Goal: Find specific page/section: Find specific page/section

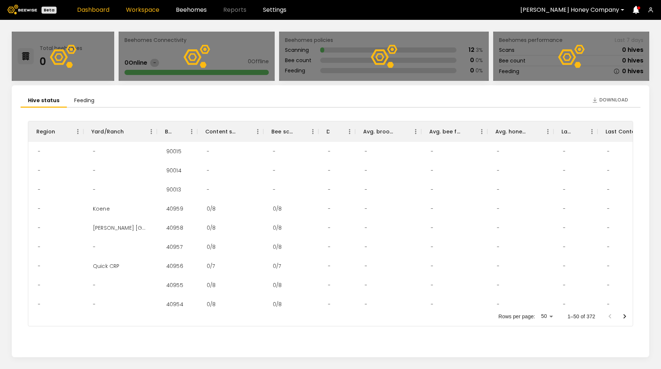
click at [144, 11] on link "Workspace" at bounding box center [142, 10] width 33 height 6
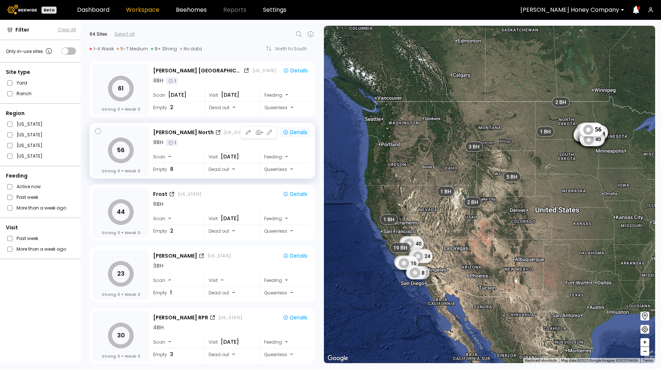
click at [294, 130] on div "Details" at bounding box center [295, 132] width 25 height 7
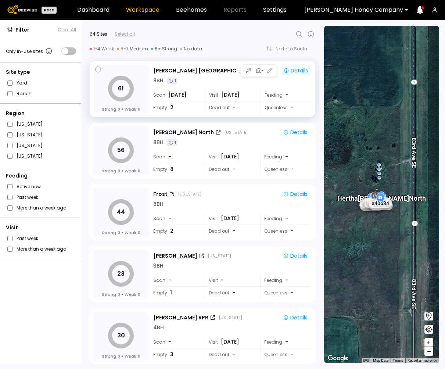
click at [290, 71] on div "Details" at bounding box center [295, 70] width 25 height 7
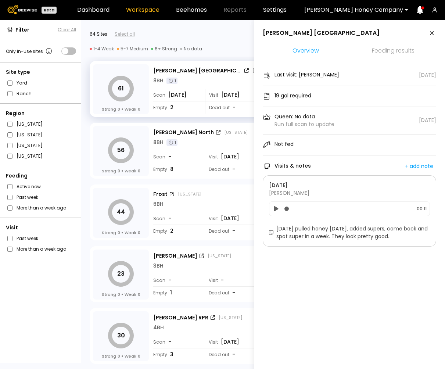
click at [299, 310] on aside "[PERSON_NAME] Canada Overview Feeding results Last visit: [PERSON_NAME] [DATE] …" at bounding box center [349, 204] width 191 height 369
click at [324, 271] on aside "[PERSON_NAME] Canada Overview Feeding results Last visit: [PERSON_NAME] [DATE] …" at bounding box center [349, 204] width 191 height 369
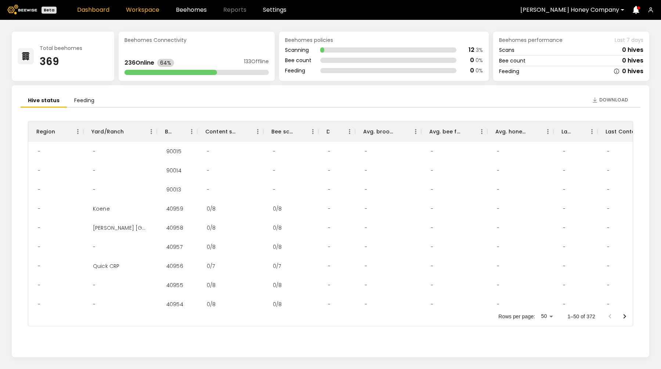
click at [136, 12] on link "Workspace" at bounding box center [142, 10] width 33 height 6
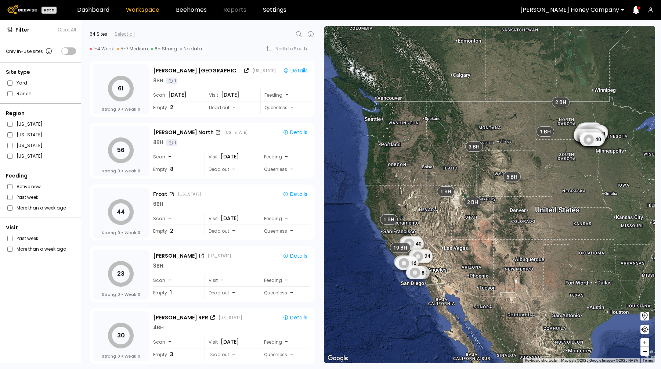
click at [298, 33] on icon at bounding box center [299, 34] width 9 height 9
click at [298, 33] on div at bounding box center [228, 34] width 144 height 7
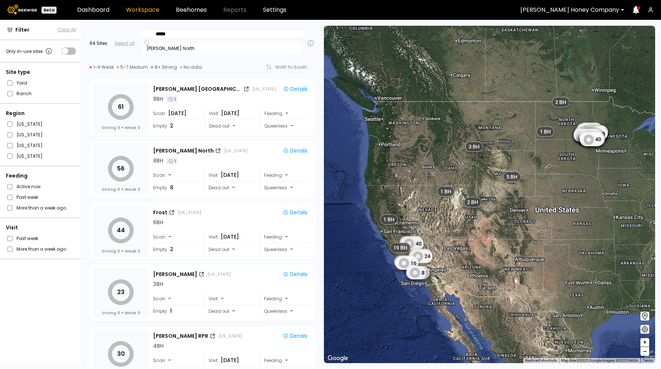
type input "*****"
click at [583, 8] on div at bounding box center [570, 10] width 99 height 7
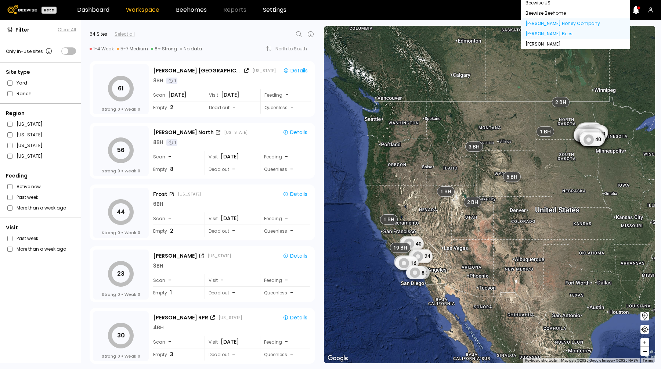
click at [558, 36] on div "John Peterson Bees" at bounding box center [576, 34] width 100 height 4
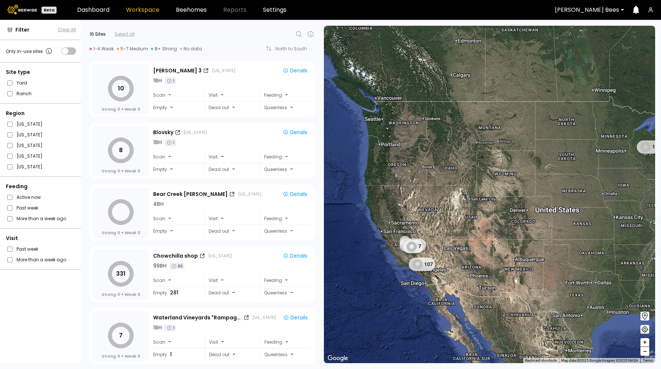
click at [299, 34] on icon at bounding box center [299, 34] width 9 height 9
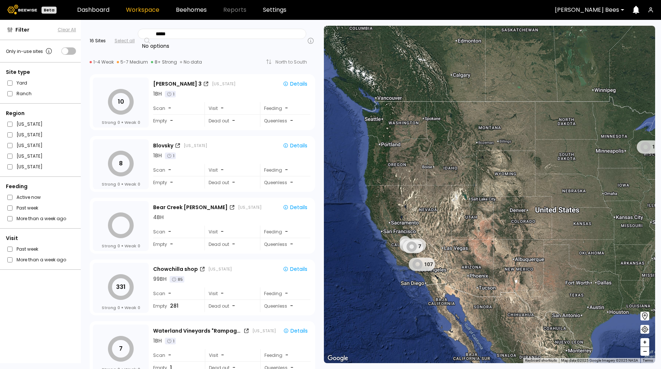
type input "*****"
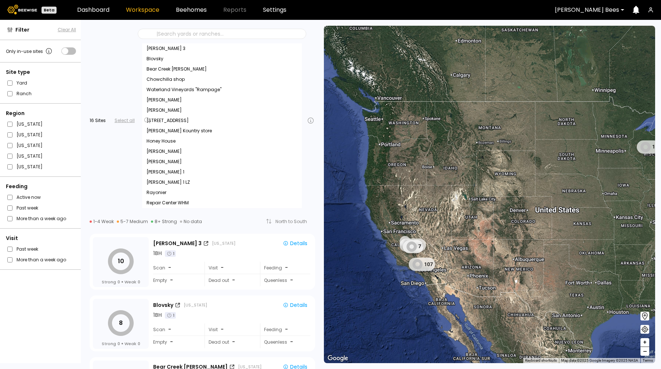
click at [170, 36] on div at bounding box center [229, 33] width 147 height 7
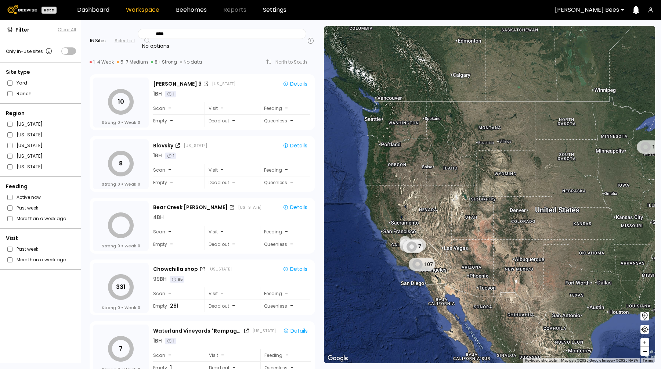
type input "****"
click at [582, 10] on div at bounding box center [587, 10] width 64 height 7
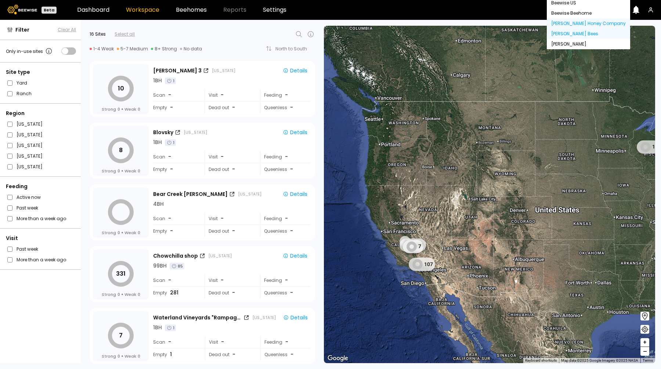
click at [576, 26] on div "[PERSON_NAME] Honey Company" at bounding box center [588, 23] width 75 height 4
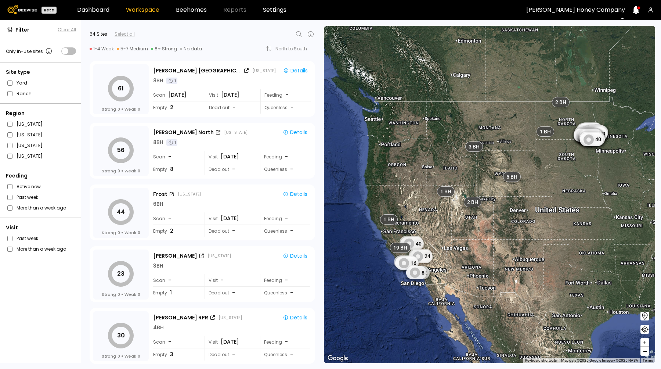
click at [298, 36] on icon at bounding box center [299, 34] width 9 height 9
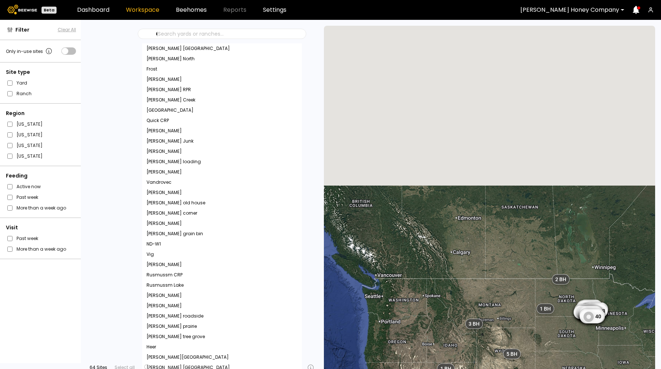
type input "**"
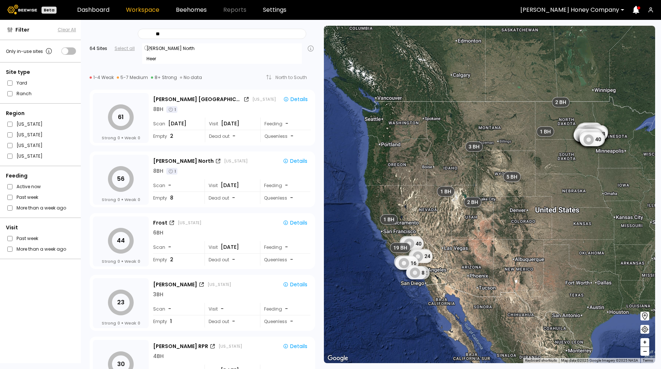
click at [157, 61] on div "Heer" at bounding box center [222, 59] width 151 height 4
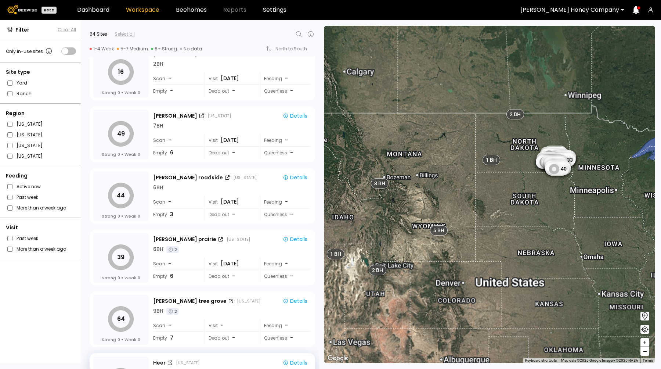
scroll to position [1665, 0]
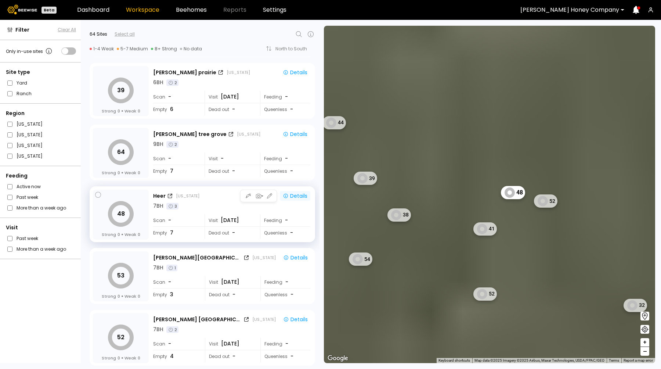
click at [299, 195] on div "Details" at bounding box center [295, 196] width 25 height 7
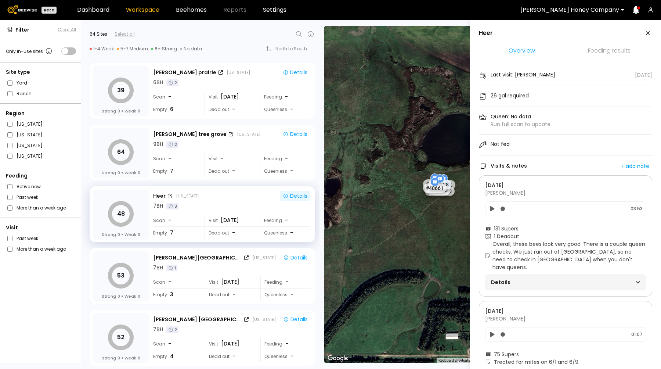
scroll to position [32, 0]
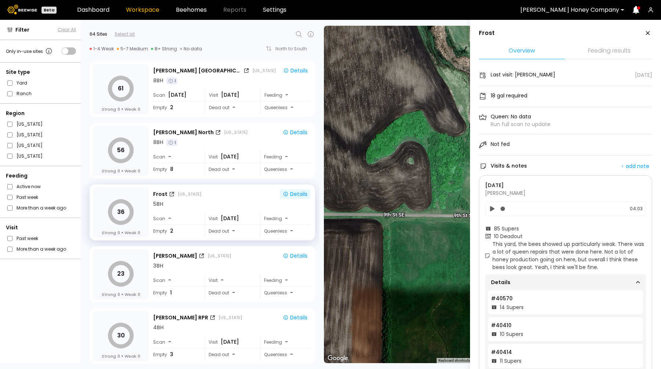
scroll to position [104, 0]
